Goal: Transaction & Acquisition: Purchase product/service

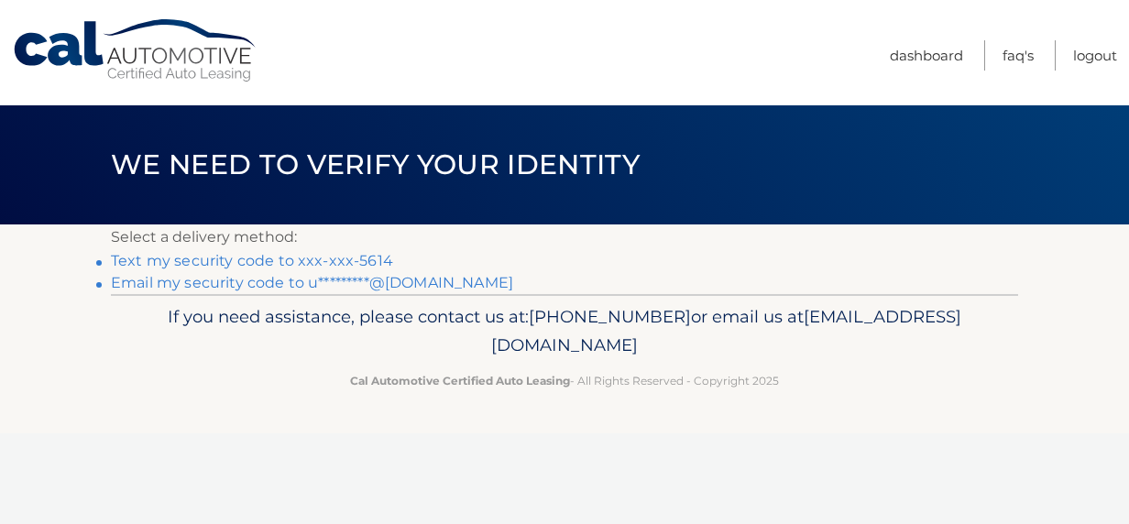
click at [242, 258] on link "Text my security code to xxx-xxx-5614" at bounding box center [252, 260] width 282 height 17
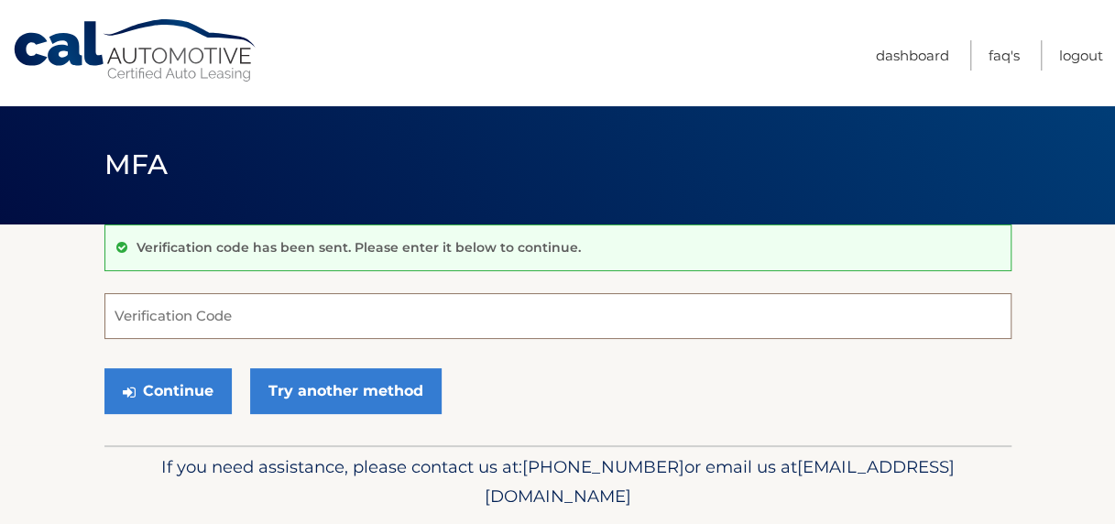
click at [273, 317] on input "Verification Code" at bounding box center [557, 316] width 907 height 46
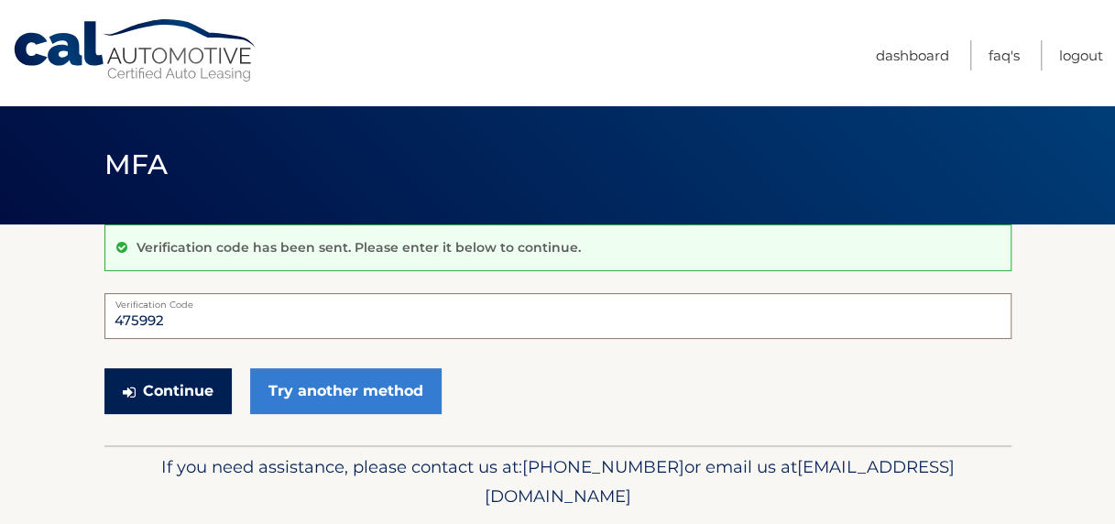
type input "475992"
click at [187, 390] on button "Continue" at bounding box center [167, 391] width 127 height 46
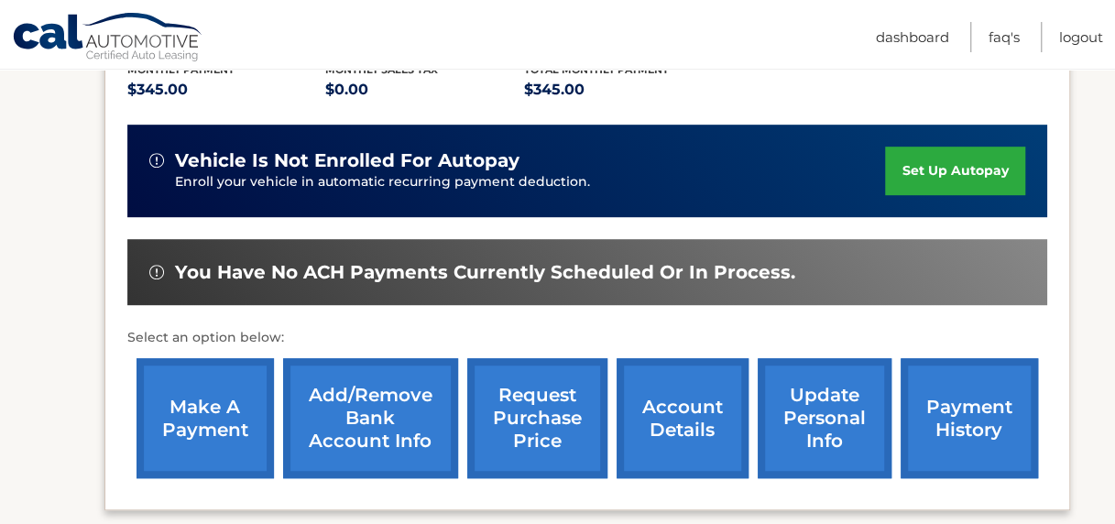
scroll to position [433, 0]
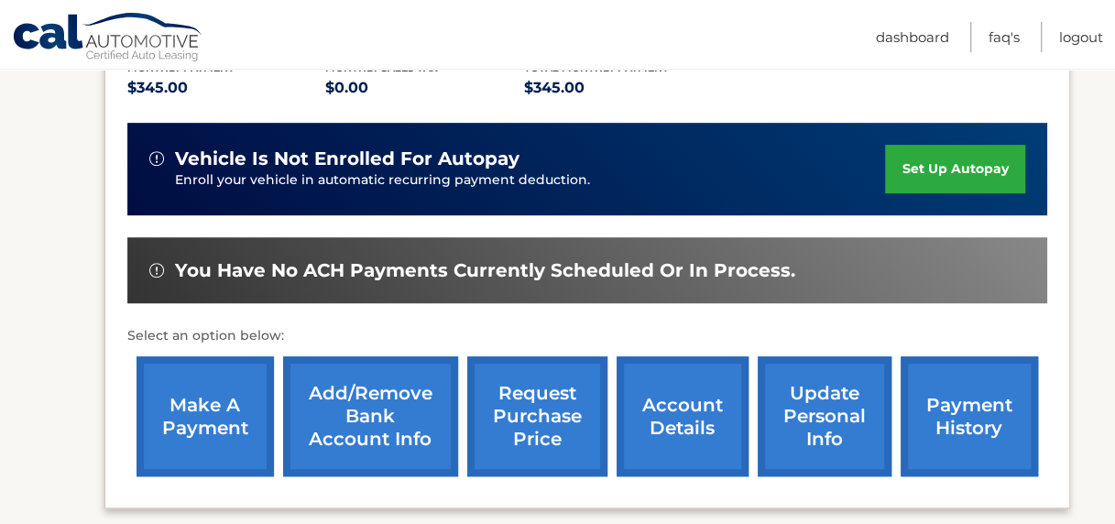
click at [207, 391] on link "make a payment" at bounding box center [205, 416] width 137 height 120
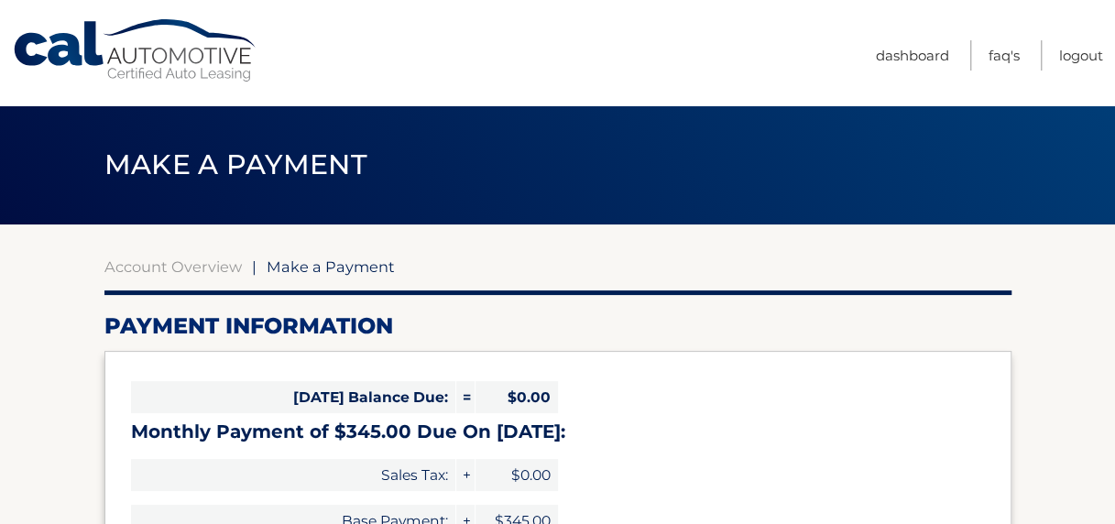
select select "ZTA4NmIwMGQtZGU4NC00YmQyLWI2MzUtMzc0ZWZjYTI5N2Fm"
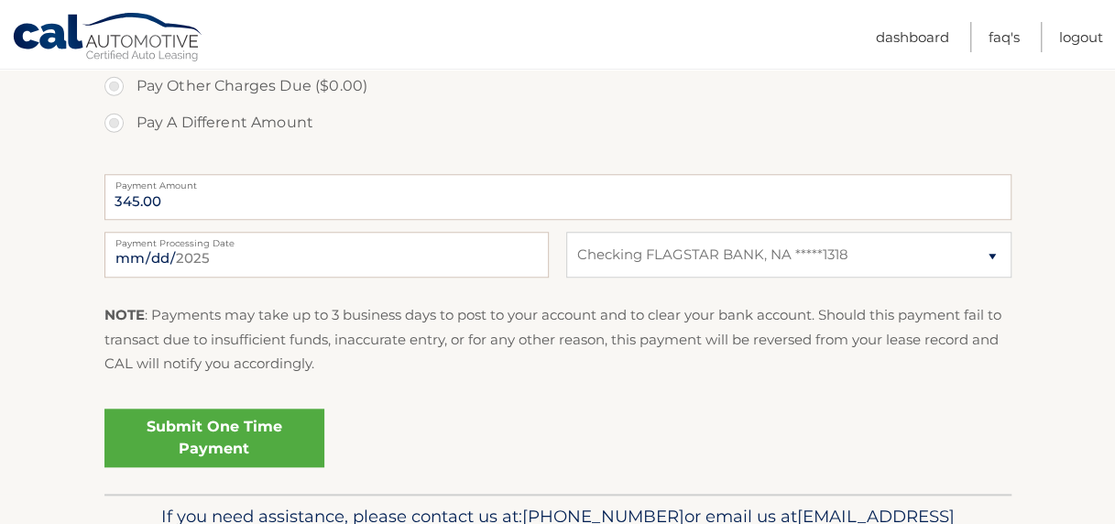
scroll to position [677, 0]
click at [284, 252] on input "[DATE]" at bounding box center [326, 254] width 444 height 46
click at [289, 252] on input "[DATE]" at bounding box center [326, 254] width 444 height 46
click at [566, 418] on div "Submit One Time Payment" at bounding box center [557, 433] width 907 height 66
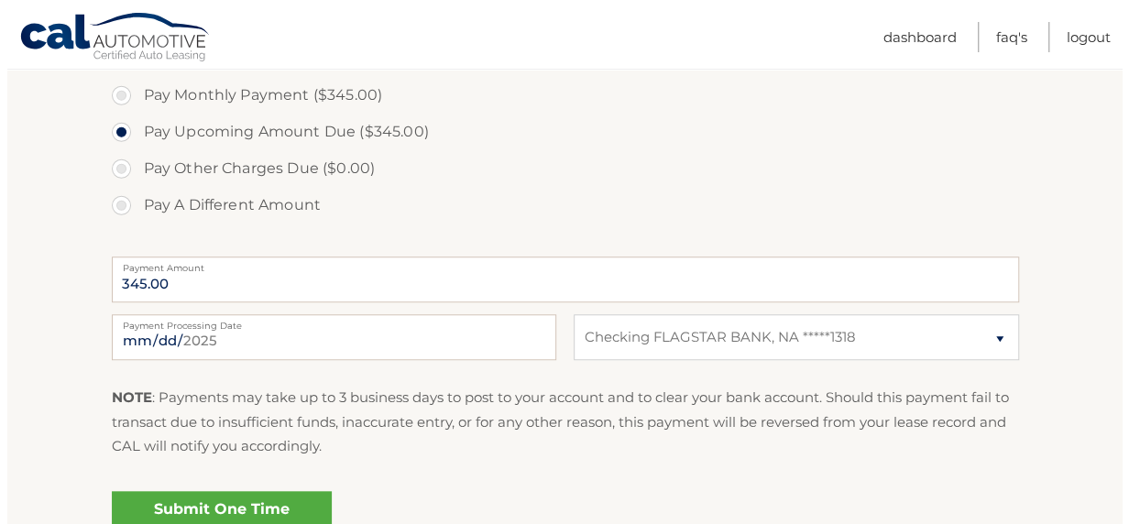
scroll to position [725, 0]
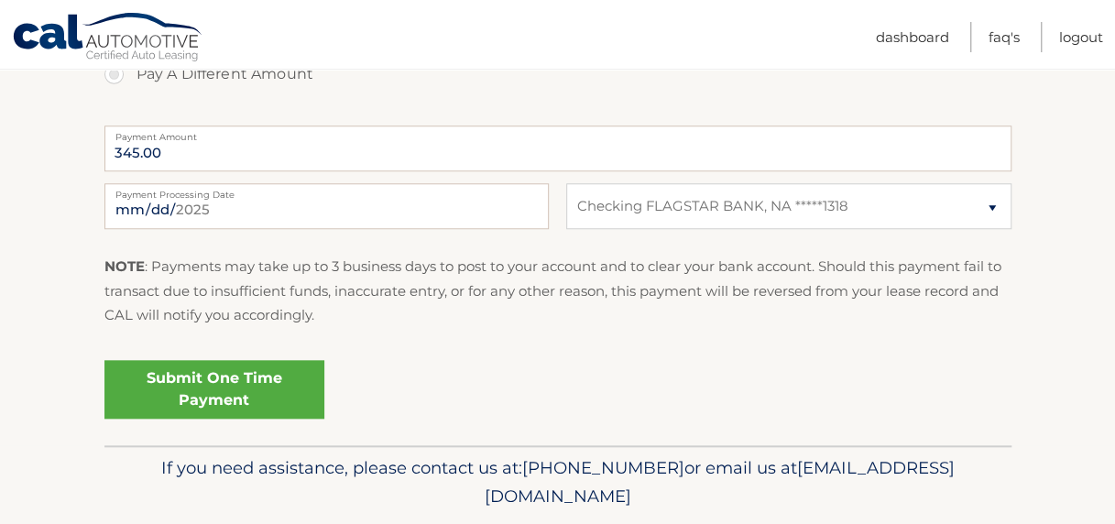
click at [257, 409] on link "Submit One Time Payment" at bounding box center [214, 389] width 220 height 59
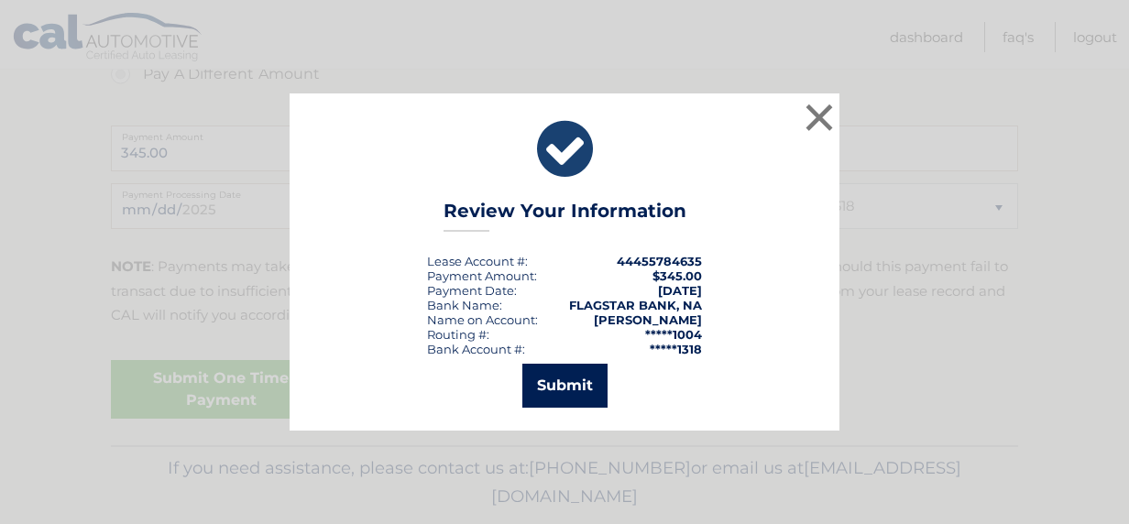
click at [581, 376] on button "Submit" at bounding box center [564, 386] width 85 height 44
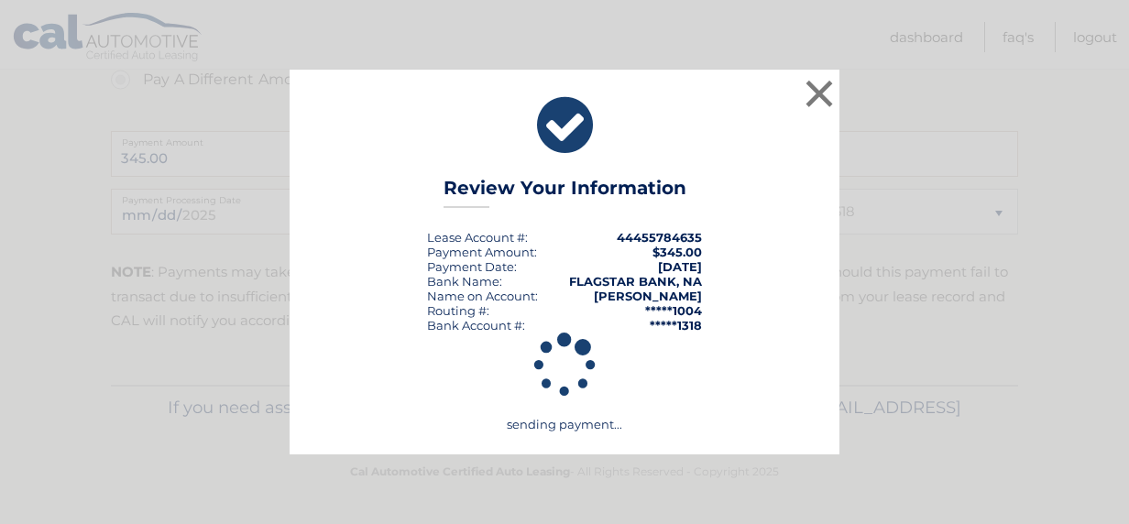
scroll to position [718, 0]
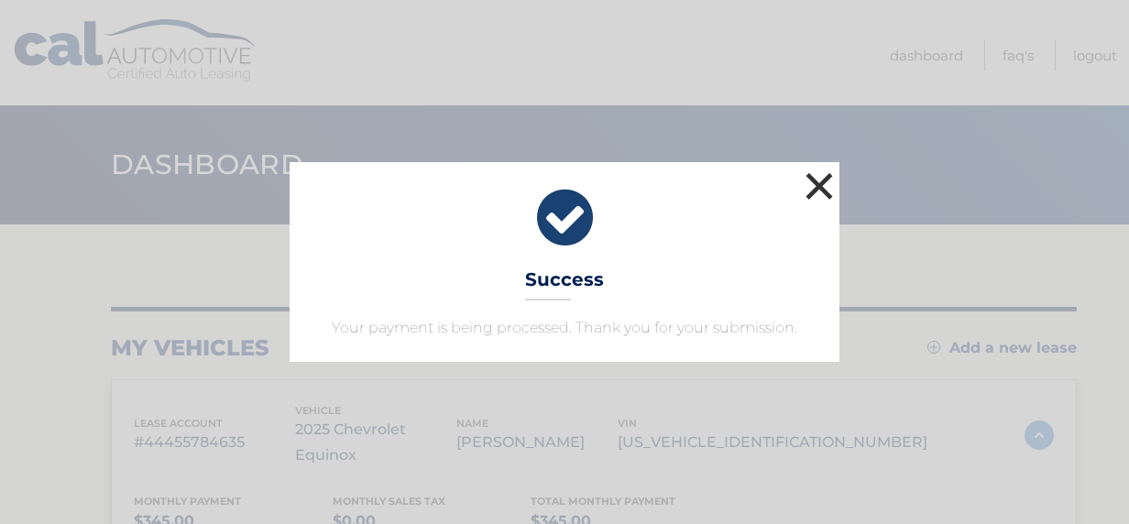
click at [821, 188] on button "×" at bounding box center [819, 186] width 37 height 37
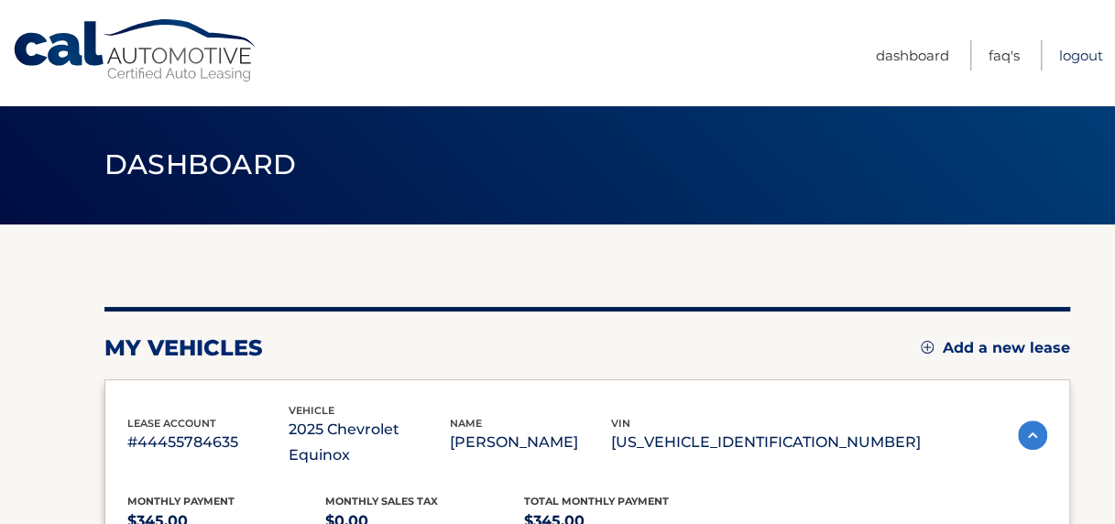
click at [1079, 56] on link "Logout" at bounding box center [1081, 55] width 44 height 30
